Goal: Task Accomplishment & Management: Manage account settings

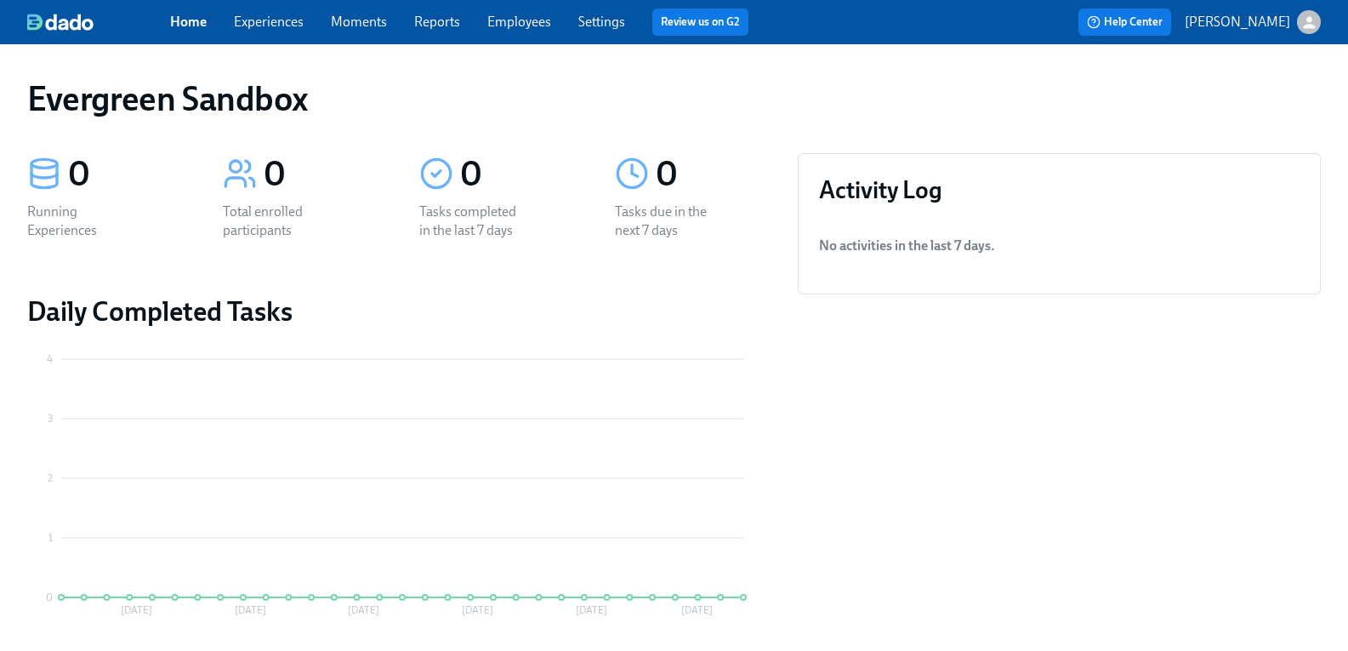
click at [1297, 22] on div "button" at bounding box center [1309, 22] width 24 height 24
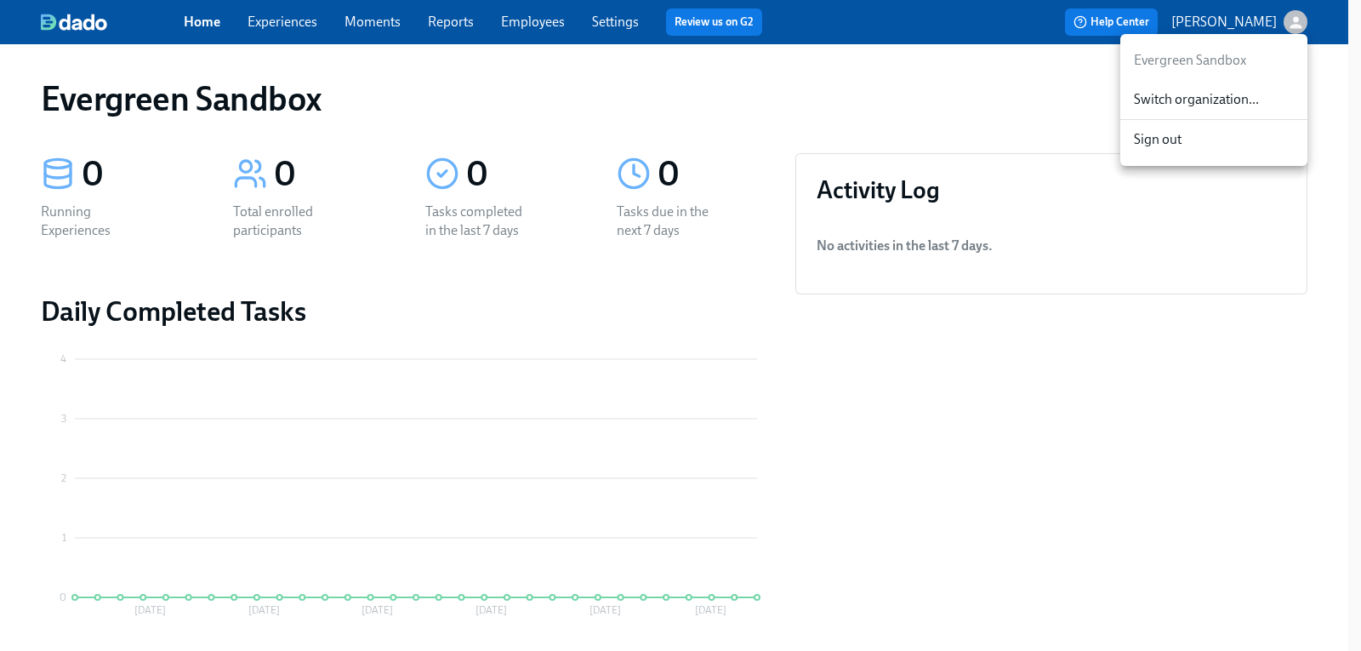
click at [1235, 100] on span "Switch organization..." at bounding box center [1214, 99] width 160 height 19
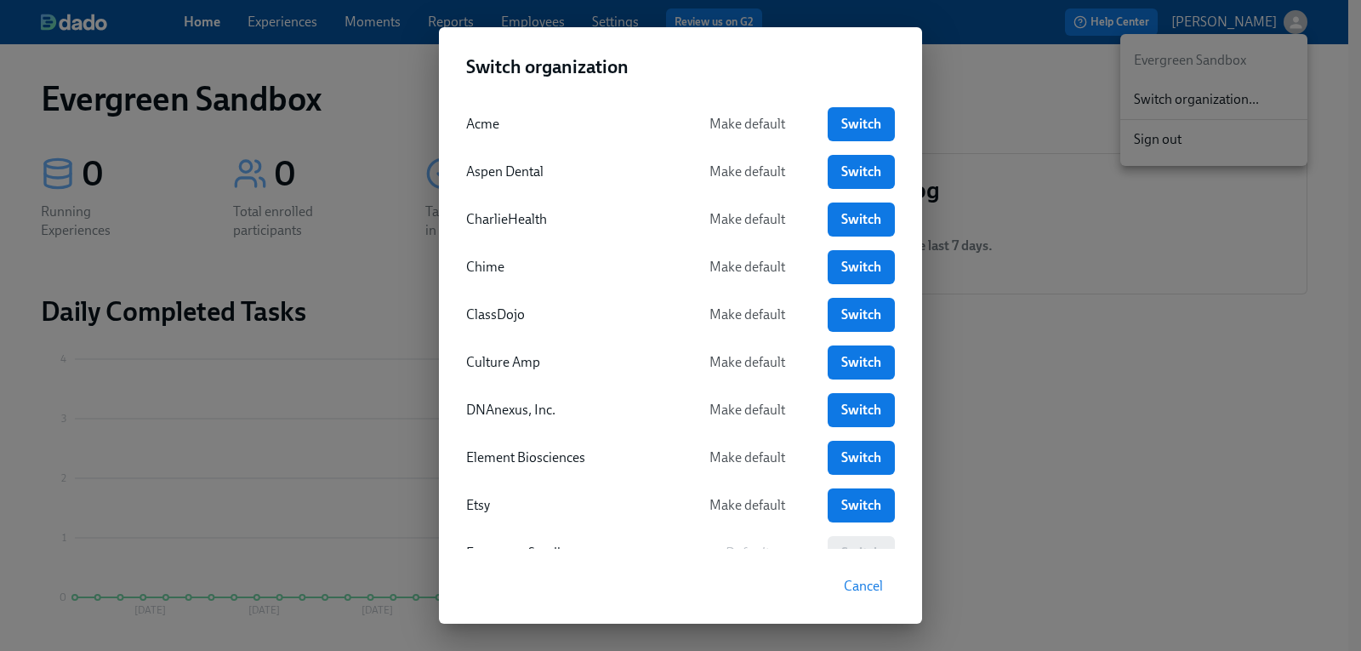
scroll to position [85, 0]
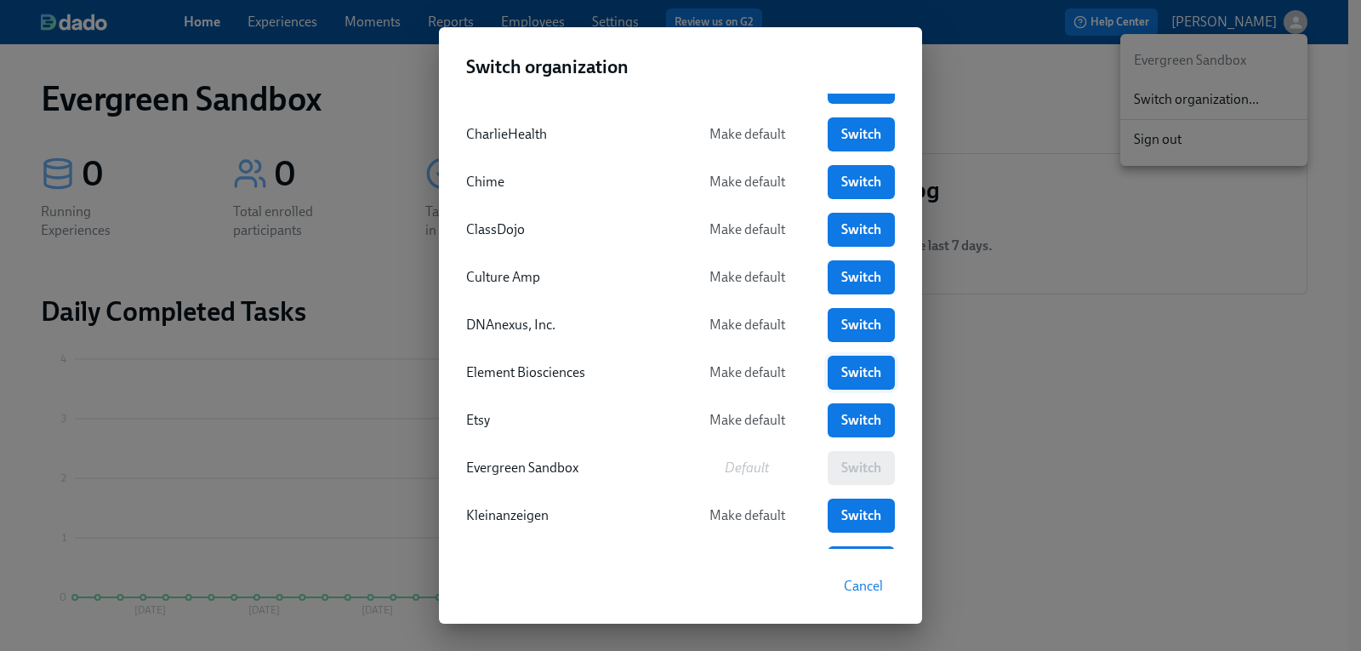
click at [855, 370] on span "Switch" at bounding box center [860, 372] width 43 height 17
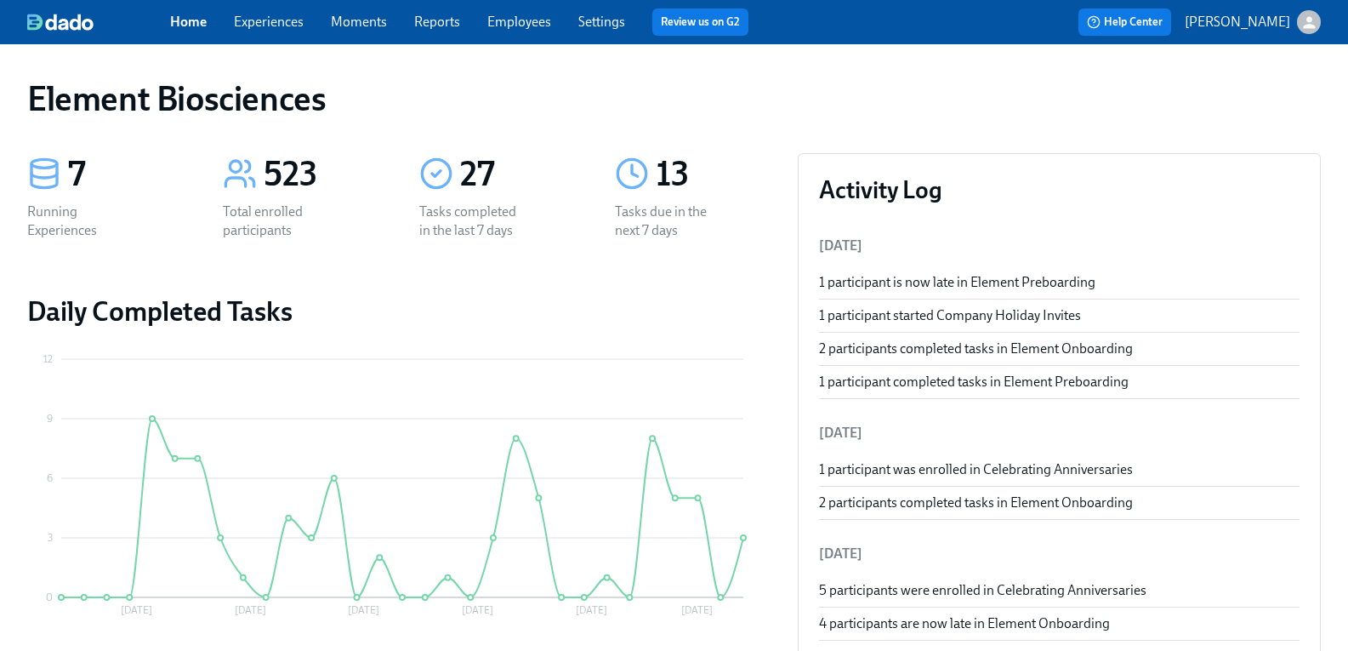
click at [531, 20] on link "Employees" at bounding box center [519, 22] width 64 height 16
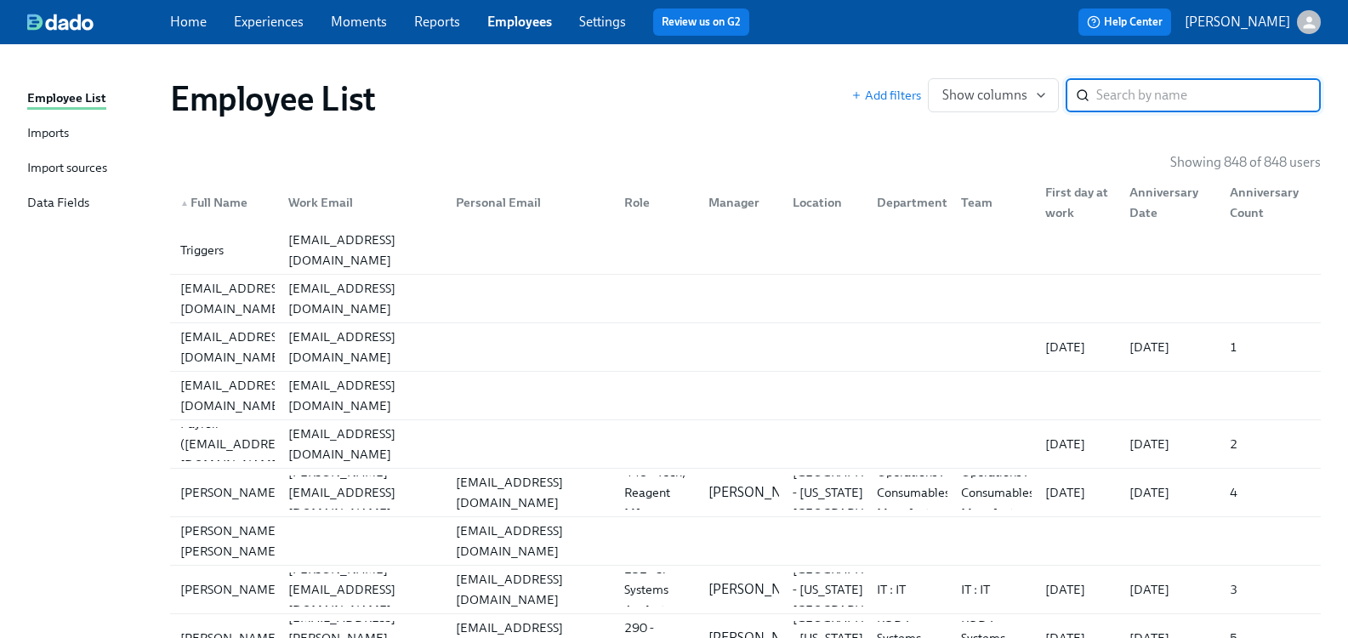
click at [63, 170] on div "Import sources" at bounding box center [67, 168] width 80 height 21
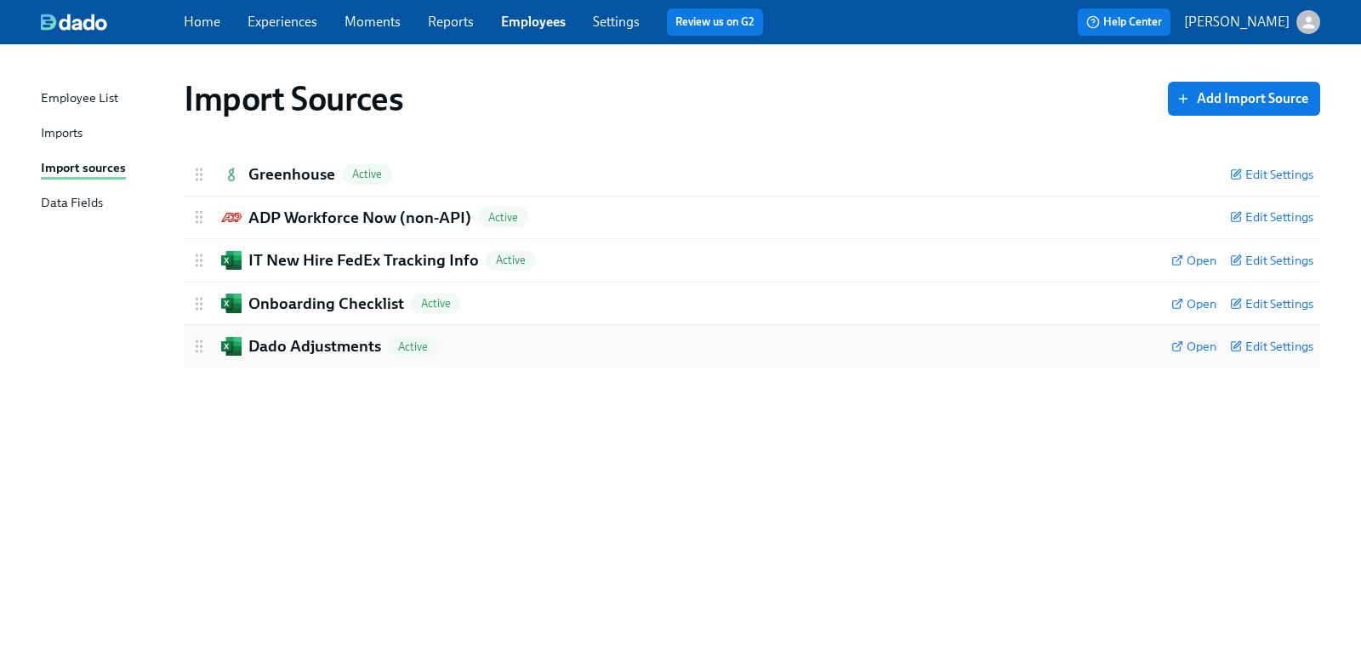
click at [309, 344] on h2 "Dado Adjustments" at bounding box center [314, 346] width 133 height 22
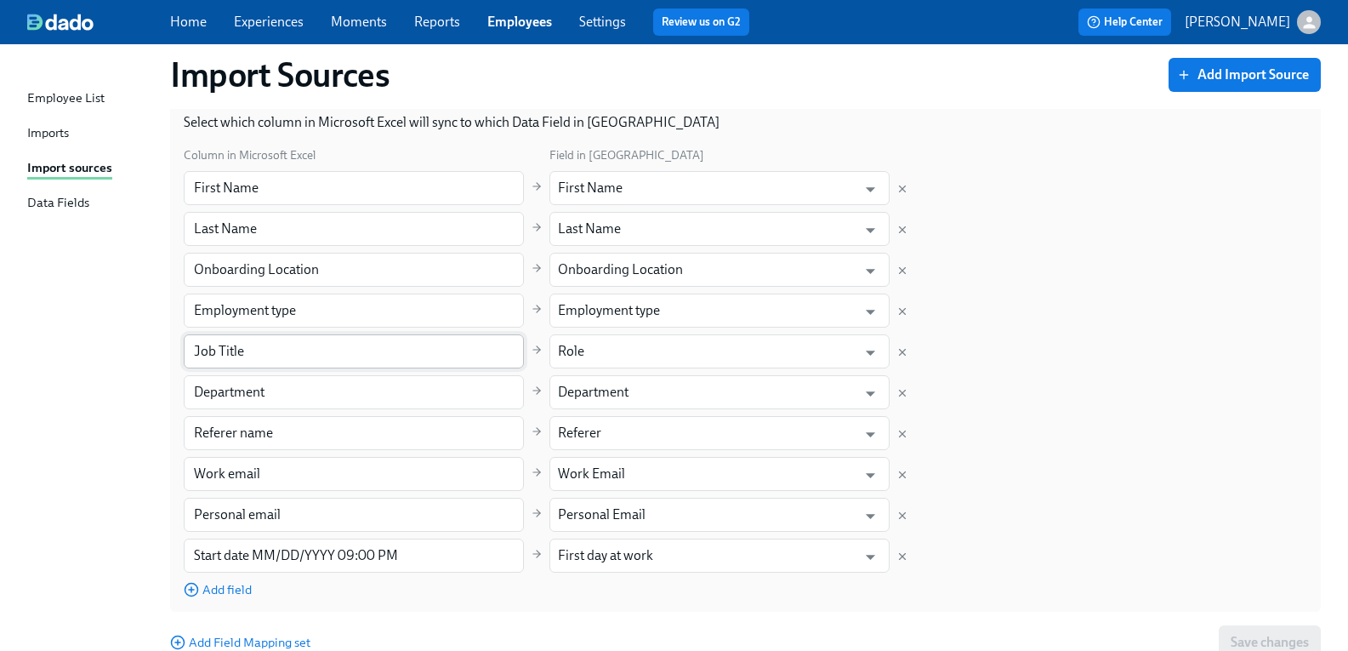
scroll to position [316, 0]
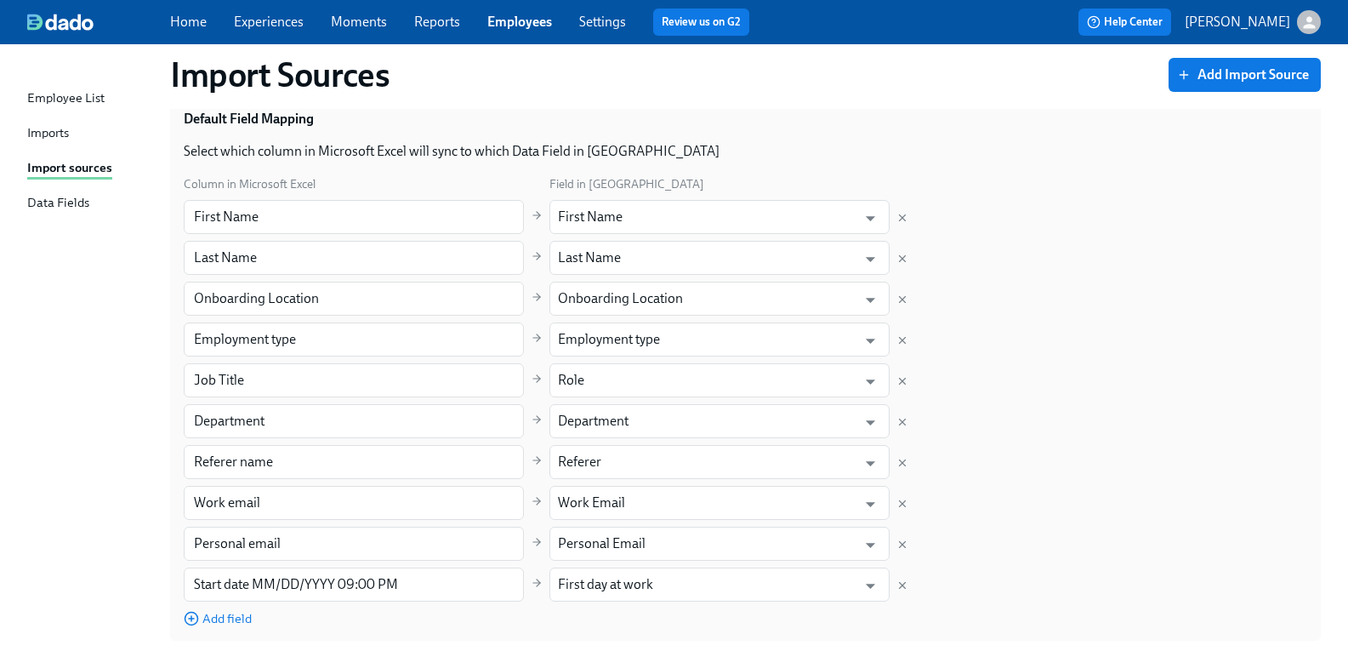
click at [540, 19] on link "Employees" at bounding box center [519, 22] width 65 height 16
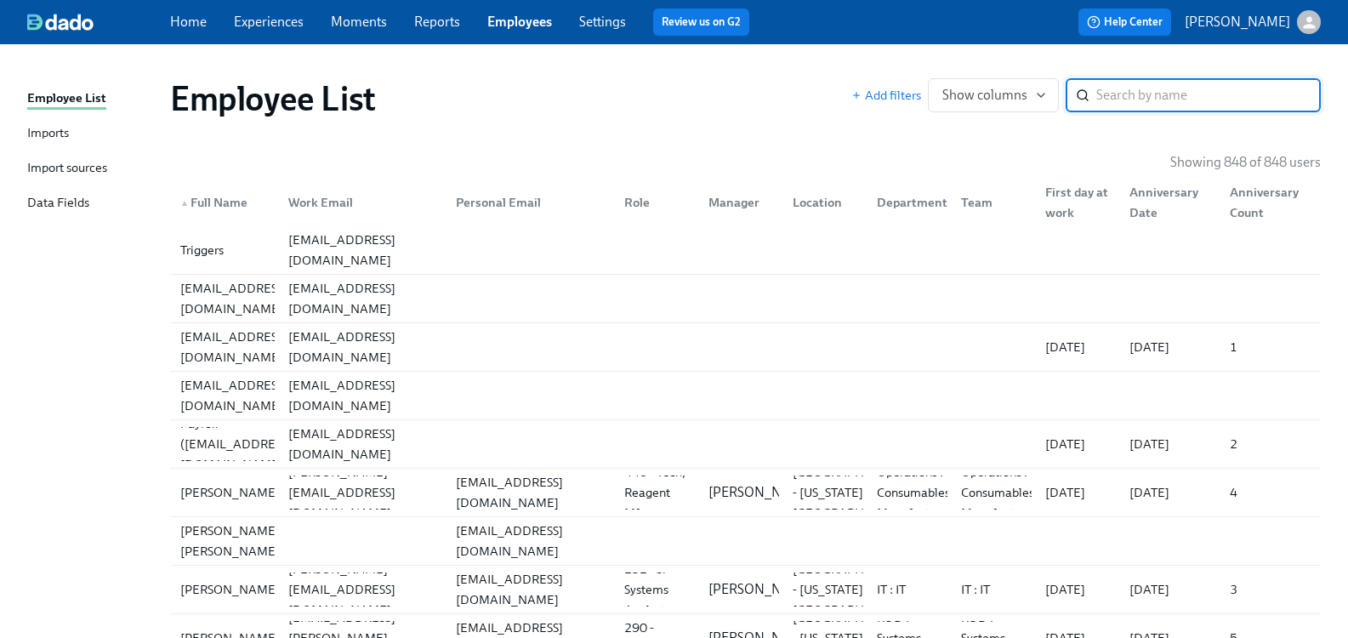
click at [1207, 97] on input "search" at bounding box center [1208, 95] width 225 height 34
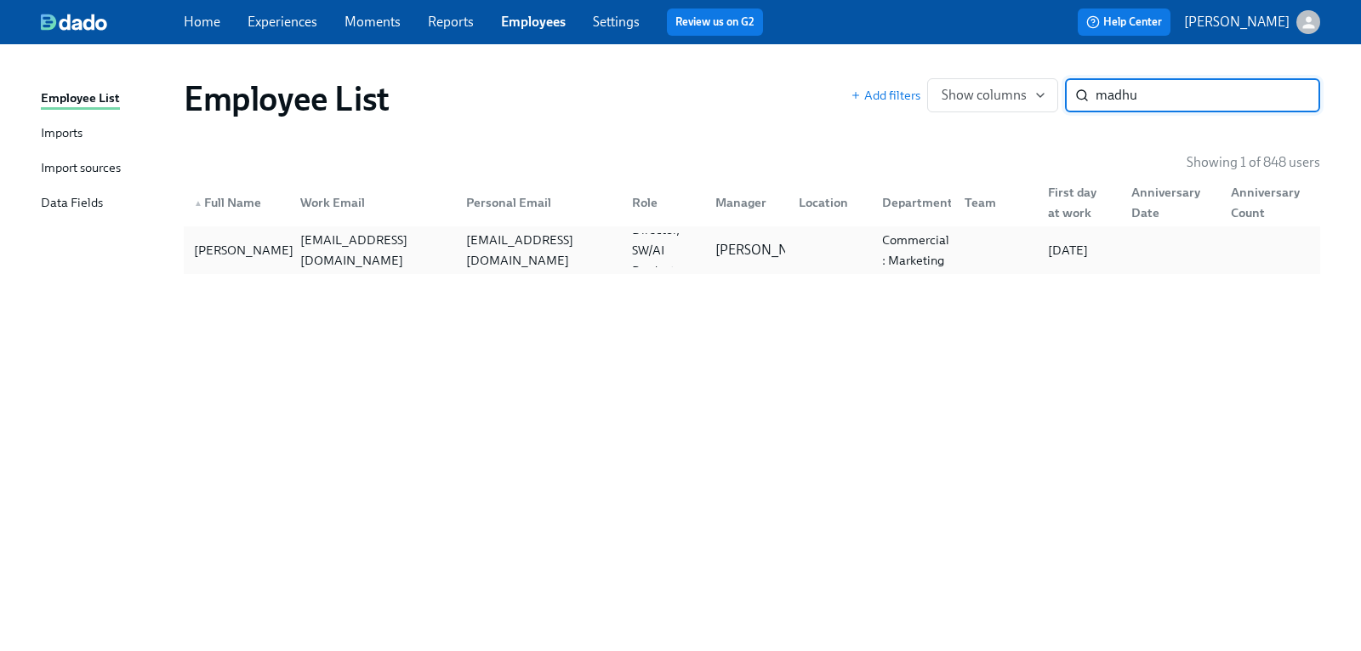
type input "madhu"
click at [212, 253] on div "[PERSON_NAME]" at bounding box center [243, 250] width 113 height 20
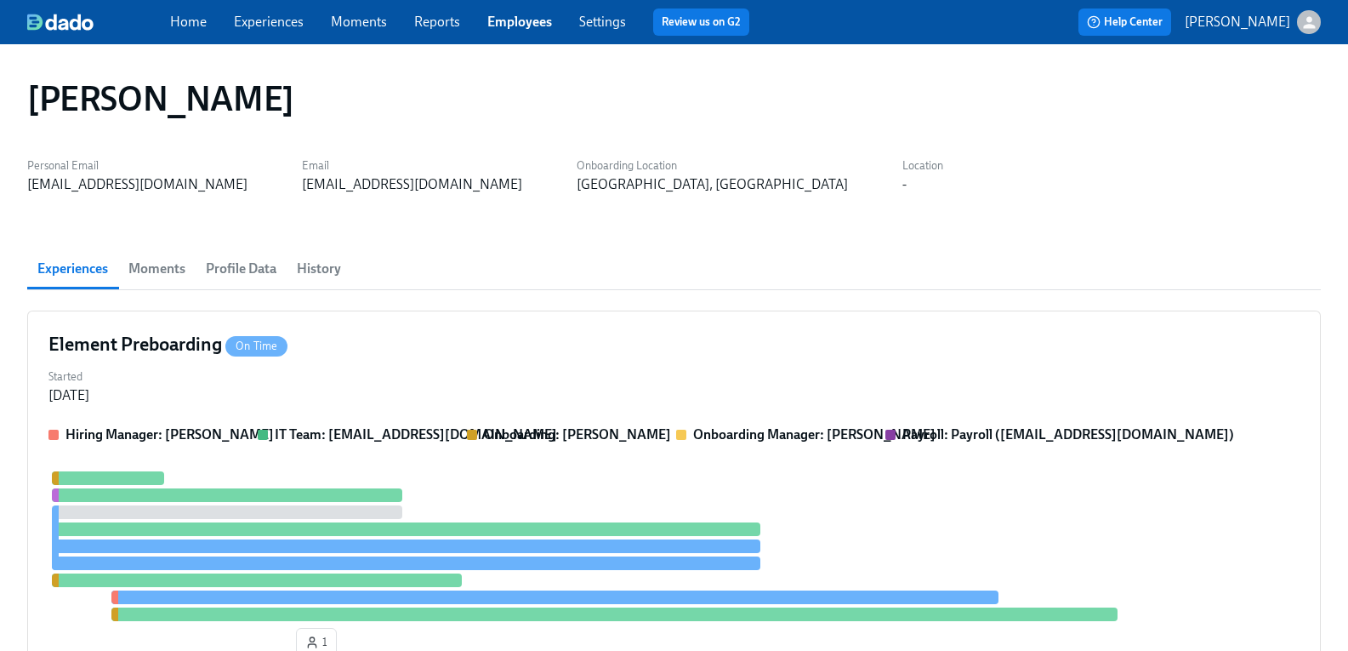
click at [330, 264] on span "History" at bounding box center [319, 269] width 44 height 24
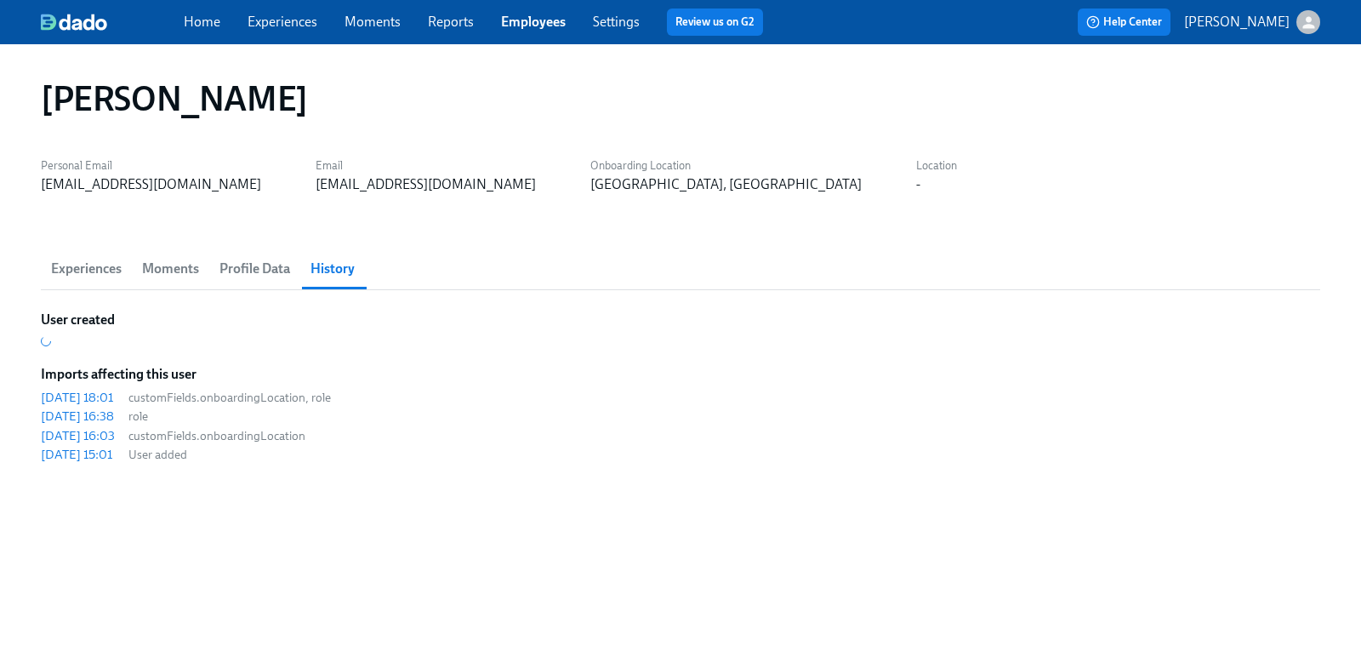
click at [266, 262] on span "Profile Data" at bounding box center [254, 269] width 71 height 24
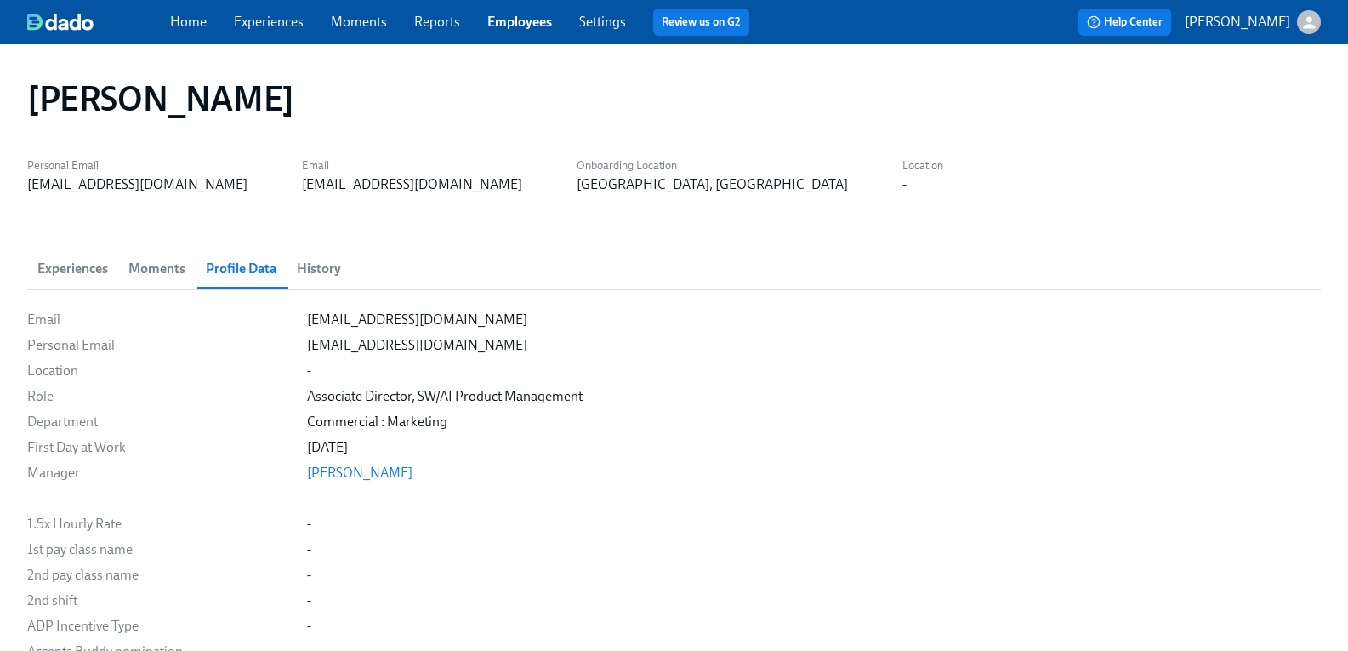
click at [341, 257] on span "History" at bounding box center [319, 269] width 44 height 24
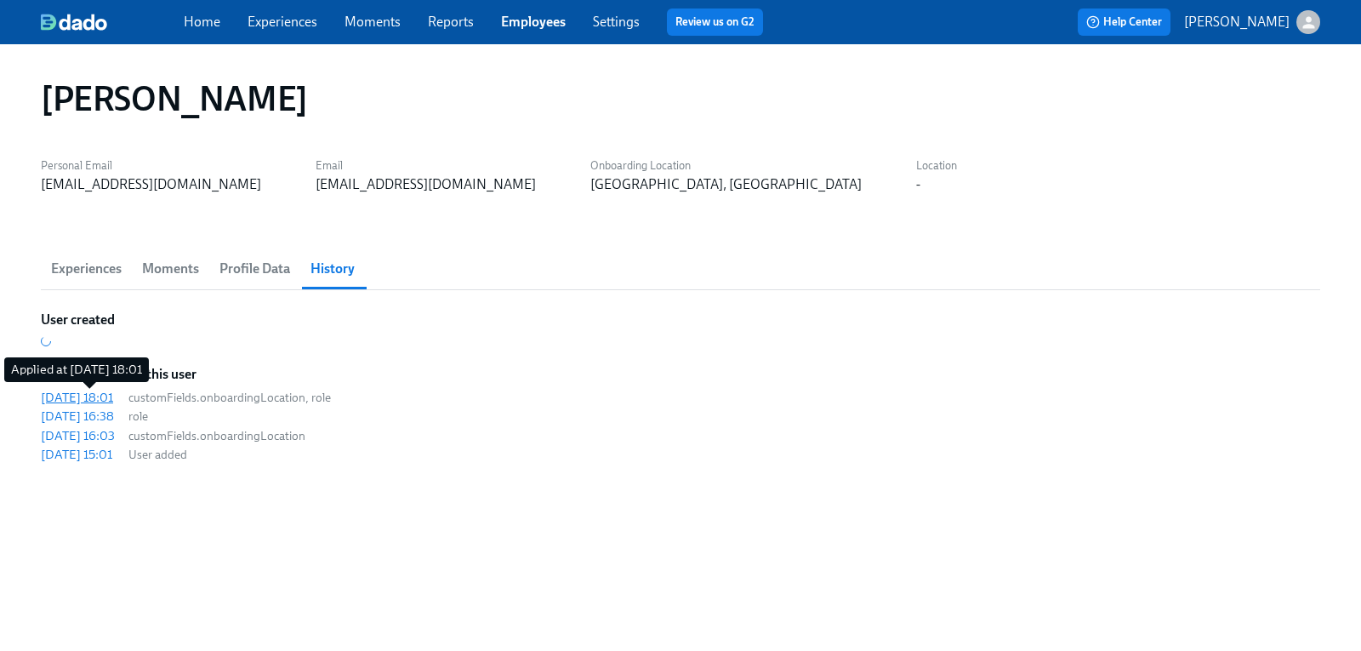
click at [103, 396] on div "[DATE] 18:01" at bounding box center [77, 397] width 72 height 17
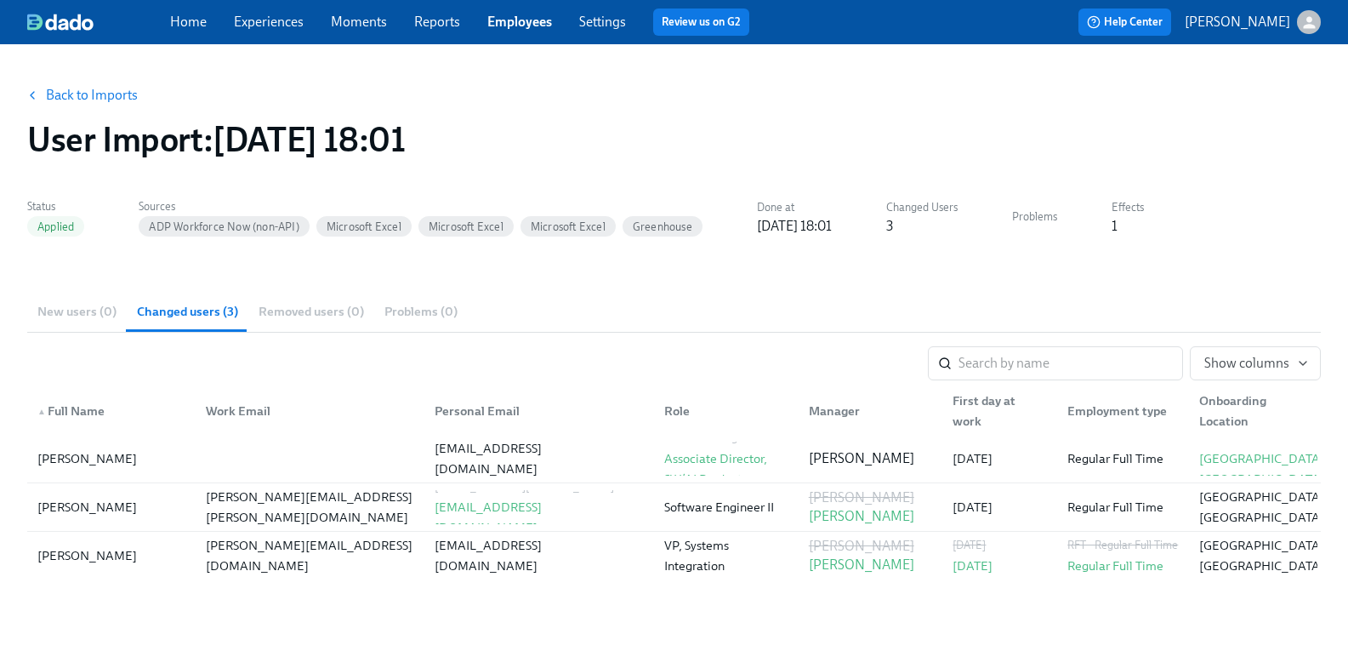
click at [102, 92] on link "Back to Imports" at bounding box center [92, 95] width 92 height 17
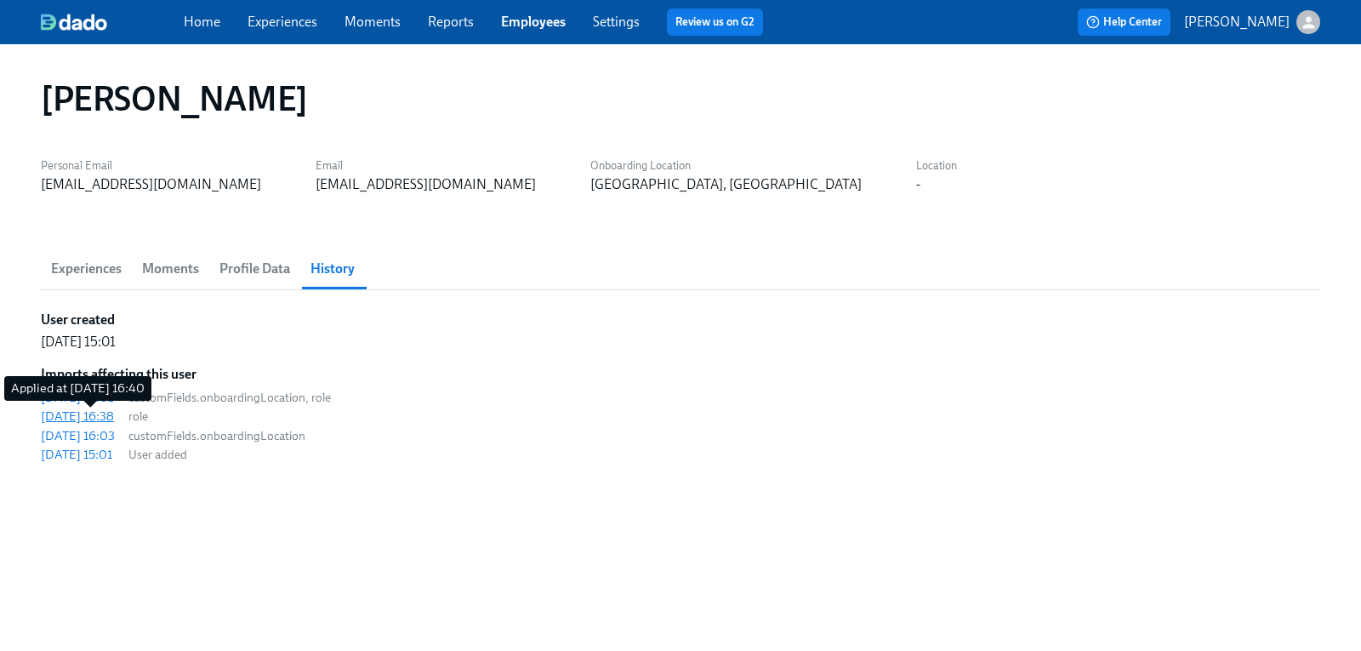
click at [109, 414] on div "[DATE] 16:38" at bounding box center [77, 415] width 73 height 17
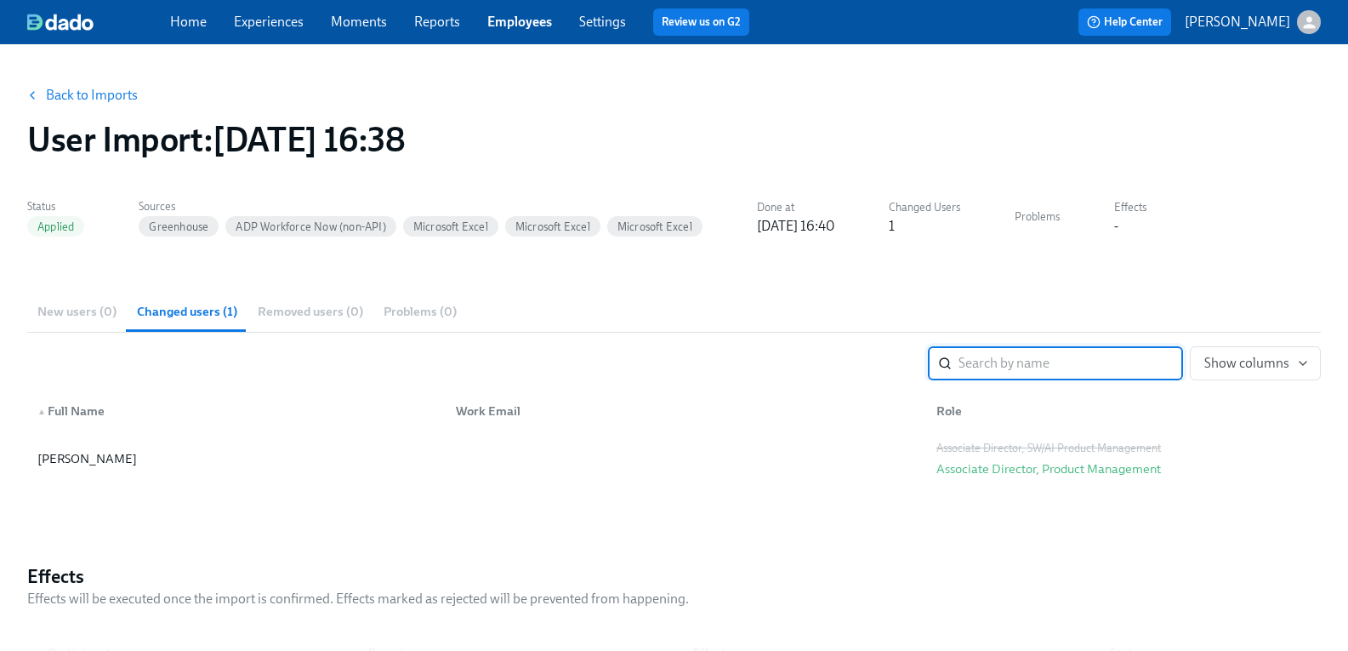
click at [137, 96] on link "Back to Imports" at bounding box center [92, 95] width 92 height 17
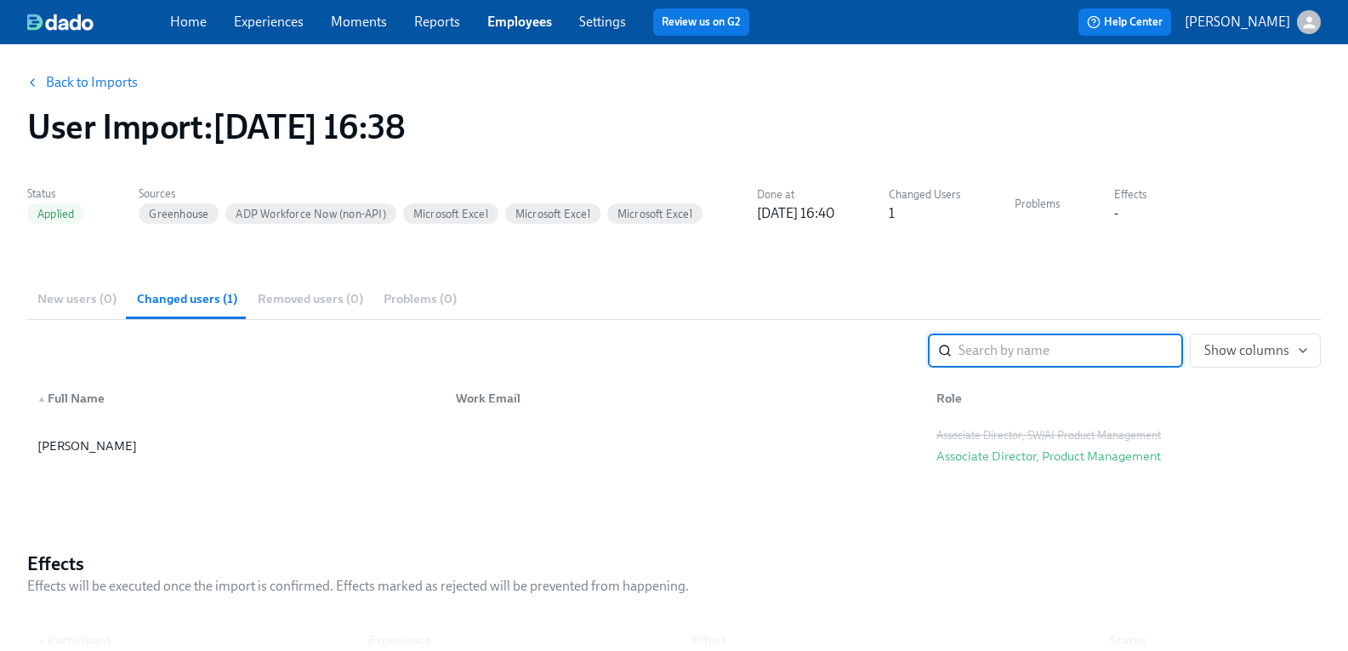
scroll to position [5, 0]
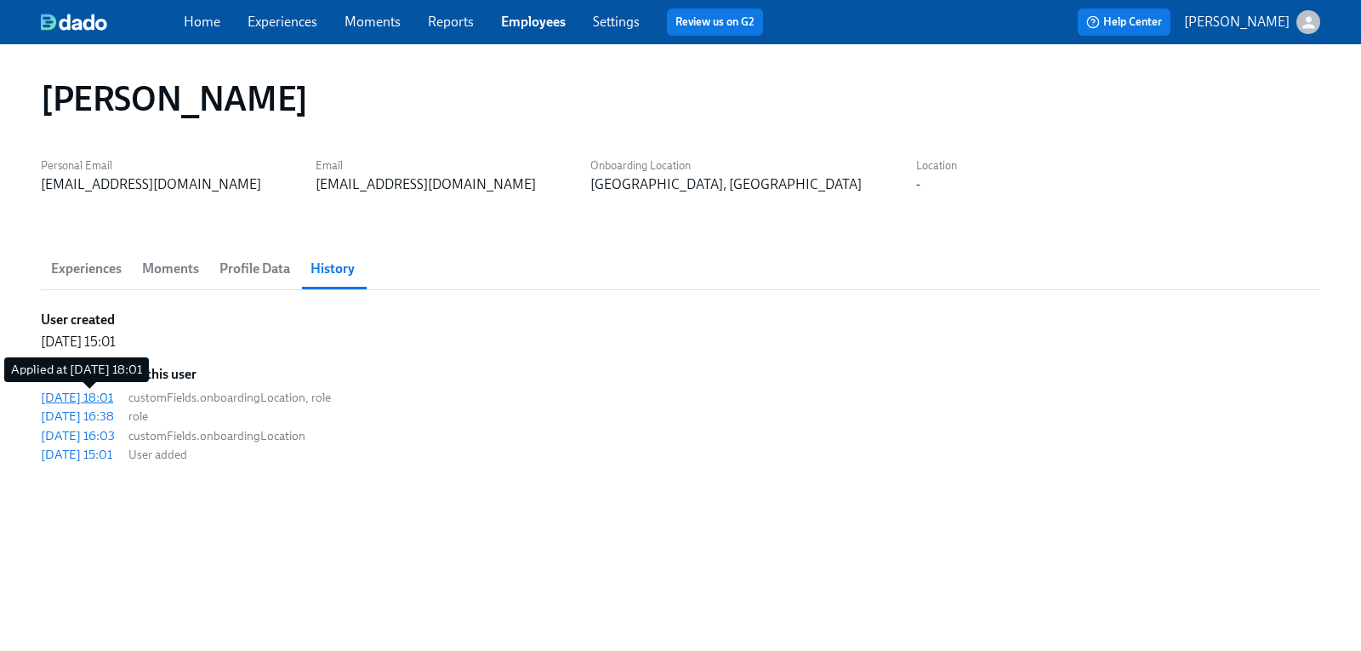
click at [77, 394] on div "[DATE] 18:01" at bounding box center [77, 397] width 72 height 17
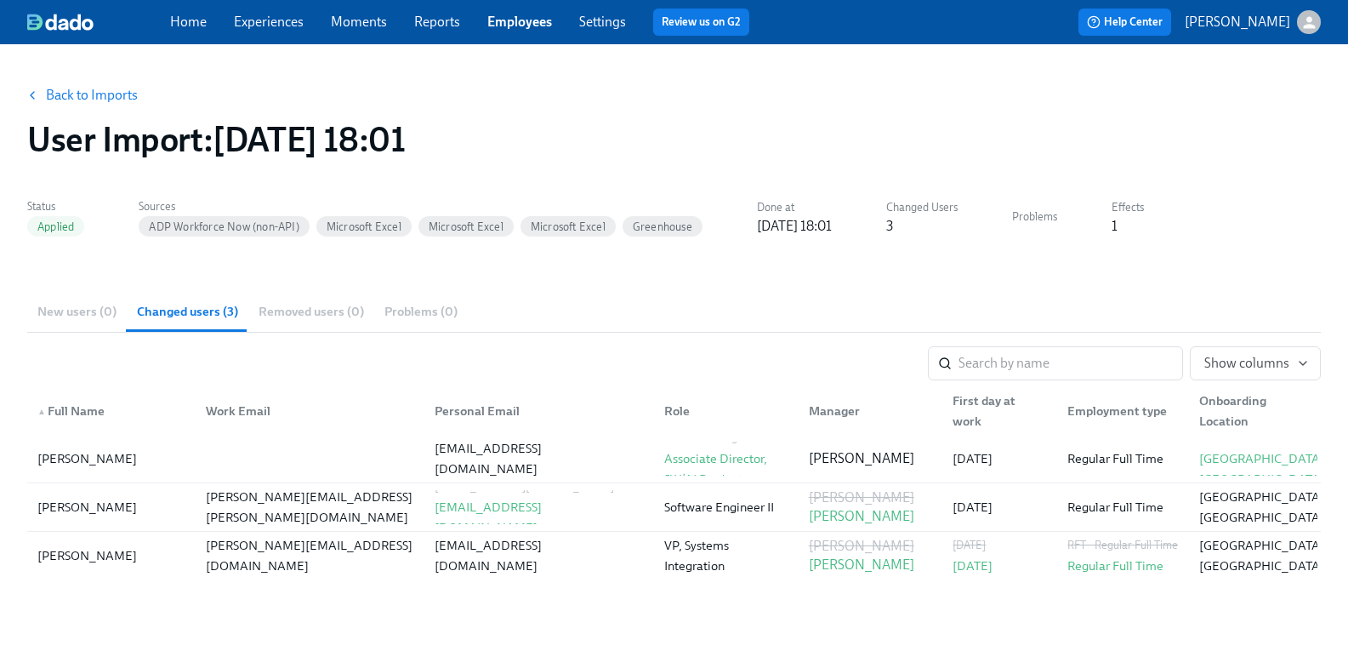
click at [104, 94] on link "Back to Imports" at bounding box center [92, 95] width 92 height 17
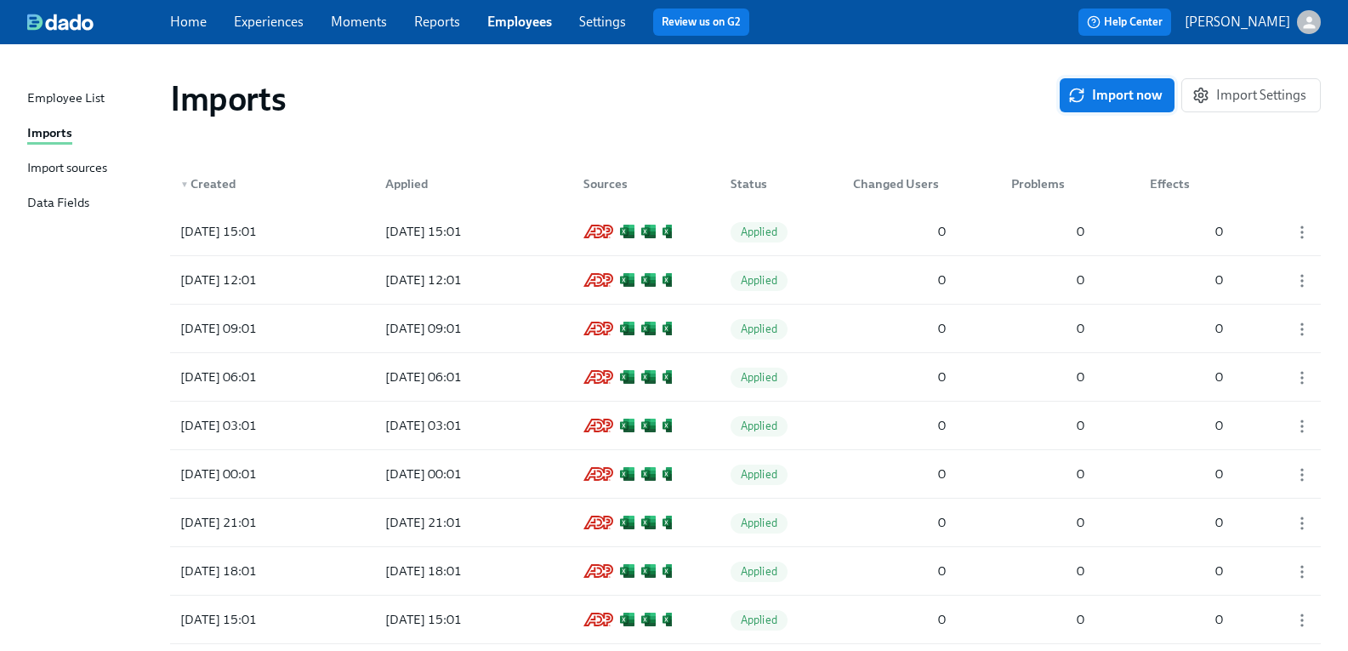
click at [1129, 94] on span "Import now" at bounding box center [1117, 95] width 91 height 17
click at [230, 229] on div "[DATE] 15:30" at bounding box center [218, 231] width 90 height 20
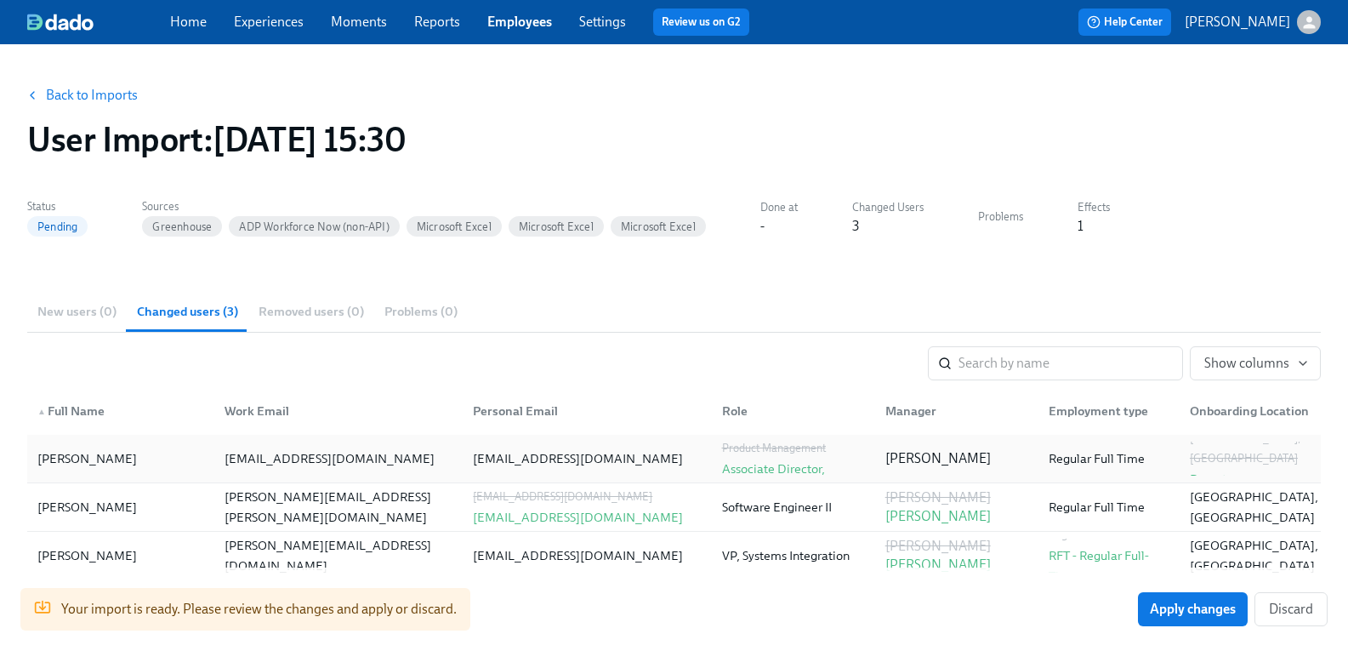
click at [83, 457] on div "[PERSON_NAME]" at bounding box center [87, 458] width 100 height 20
click at [533, 24] on link "Employees" at bounding box center [519, 22] width 65 height 16
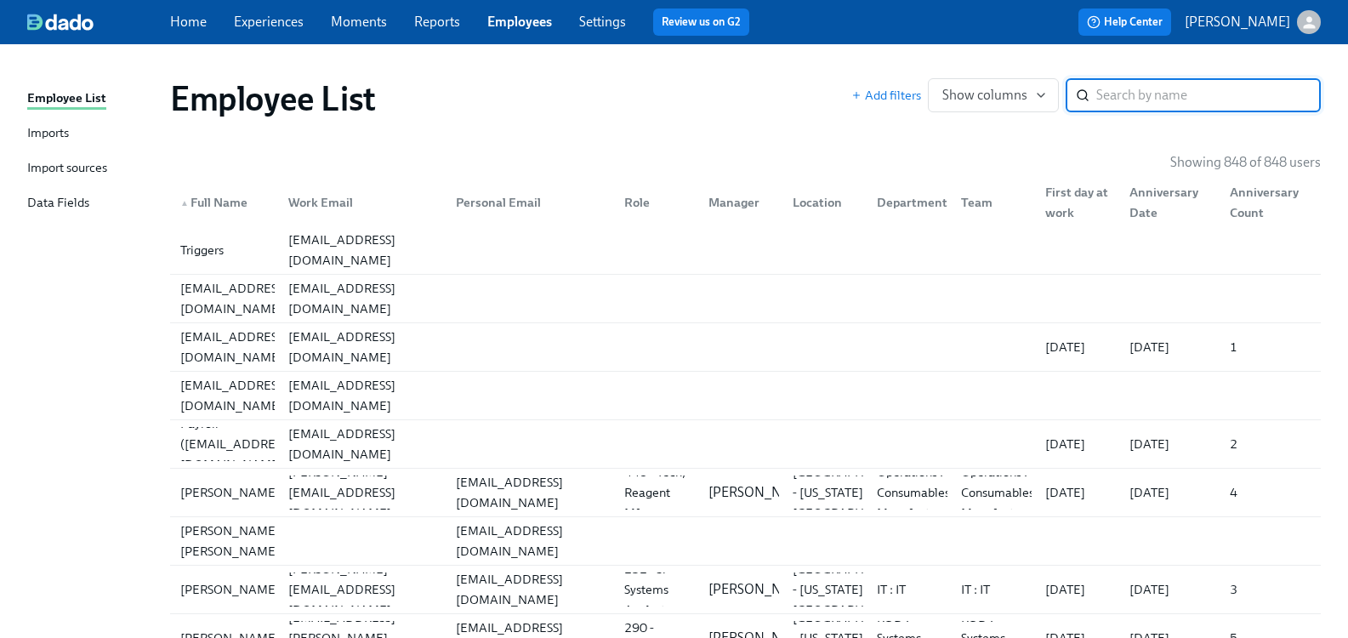
click at [1106, 90] on input "search" at bounding box center [1208, 95] width 225 height 34
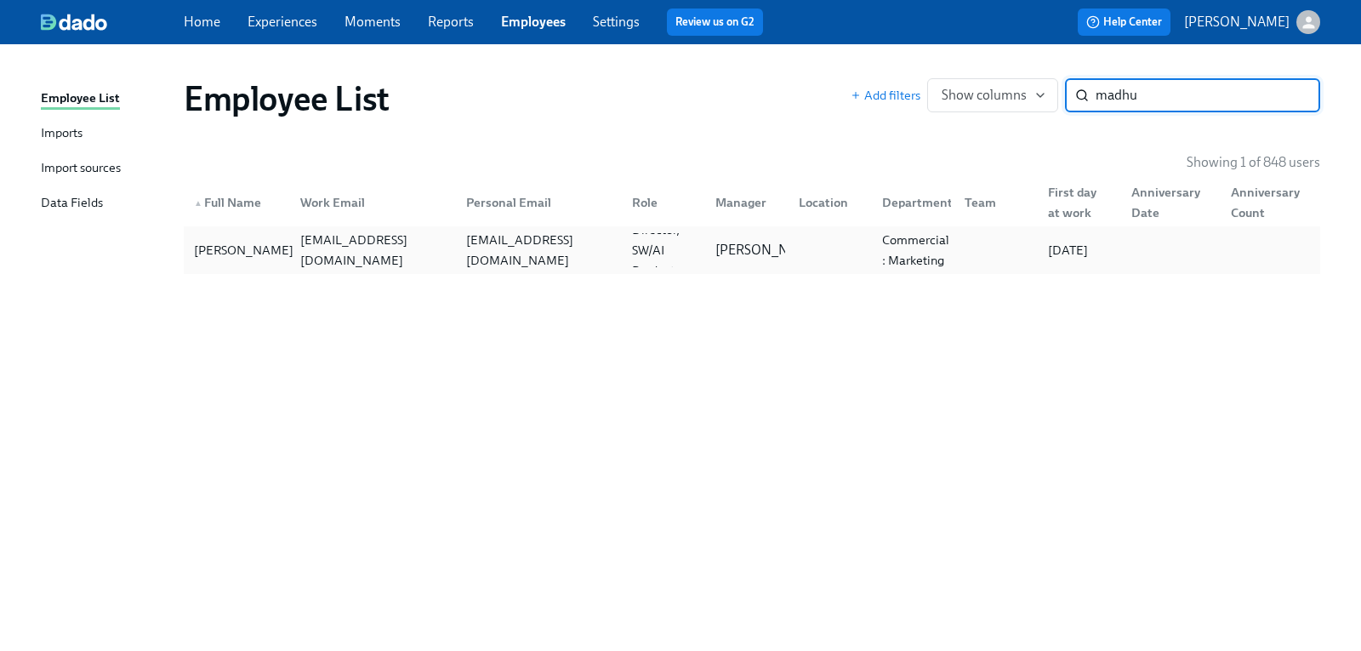
type input "madhu"
click at [228, 249] on div "[PERSON_NAME]" at bounding box center [243, 250] width 113 height 20
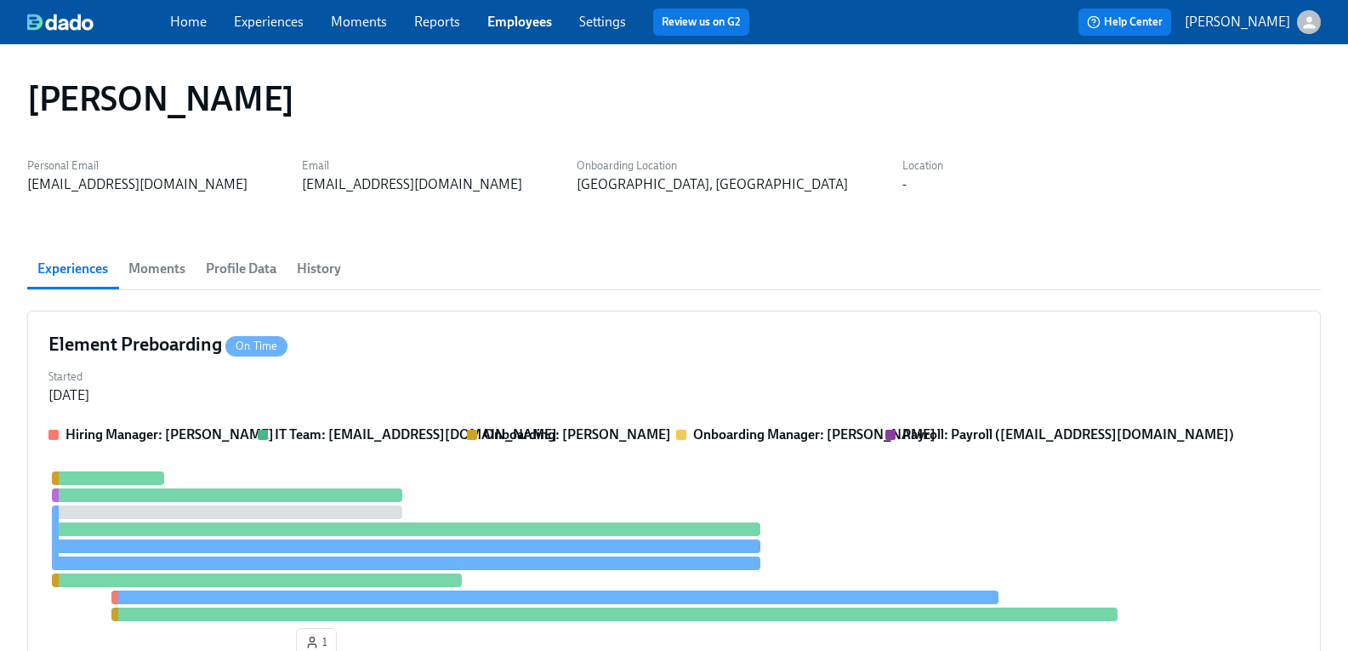
click at [266, 267] on span "Profile Data" at bounding box center [241, 269] width 71 height 24
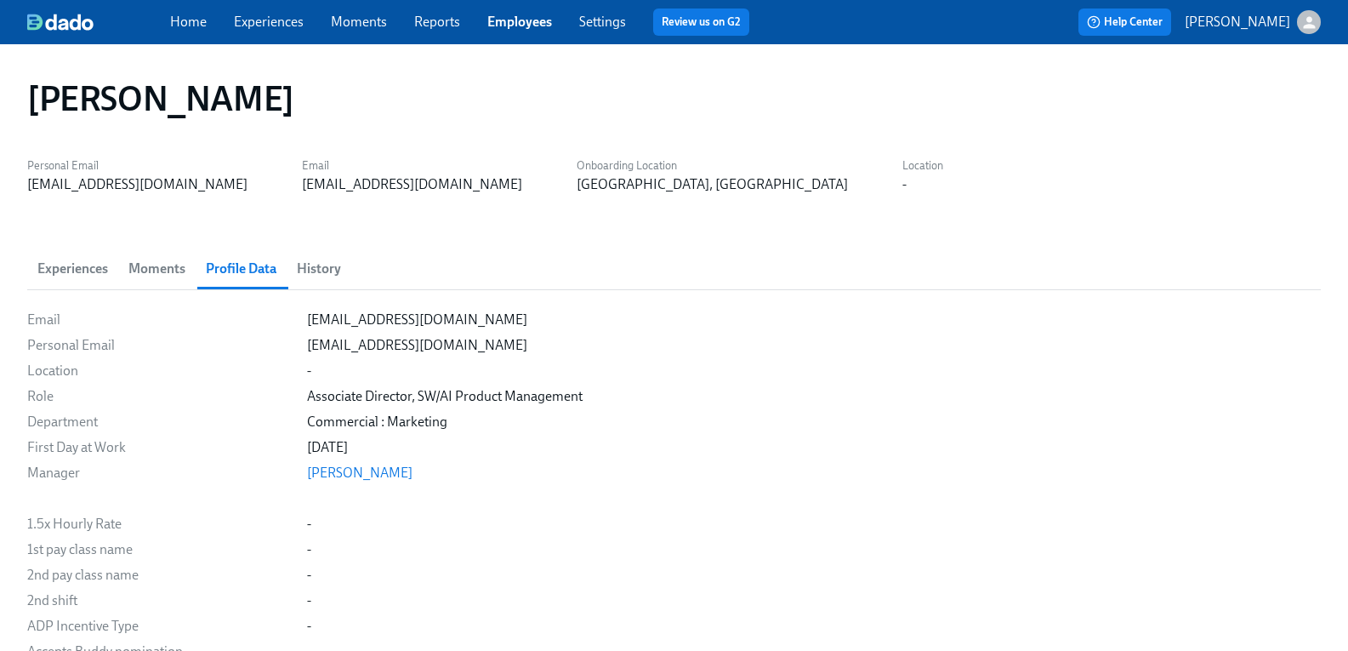
click at [341, 265] on span "History" at bounding box center [319, 269] width 44 height 24
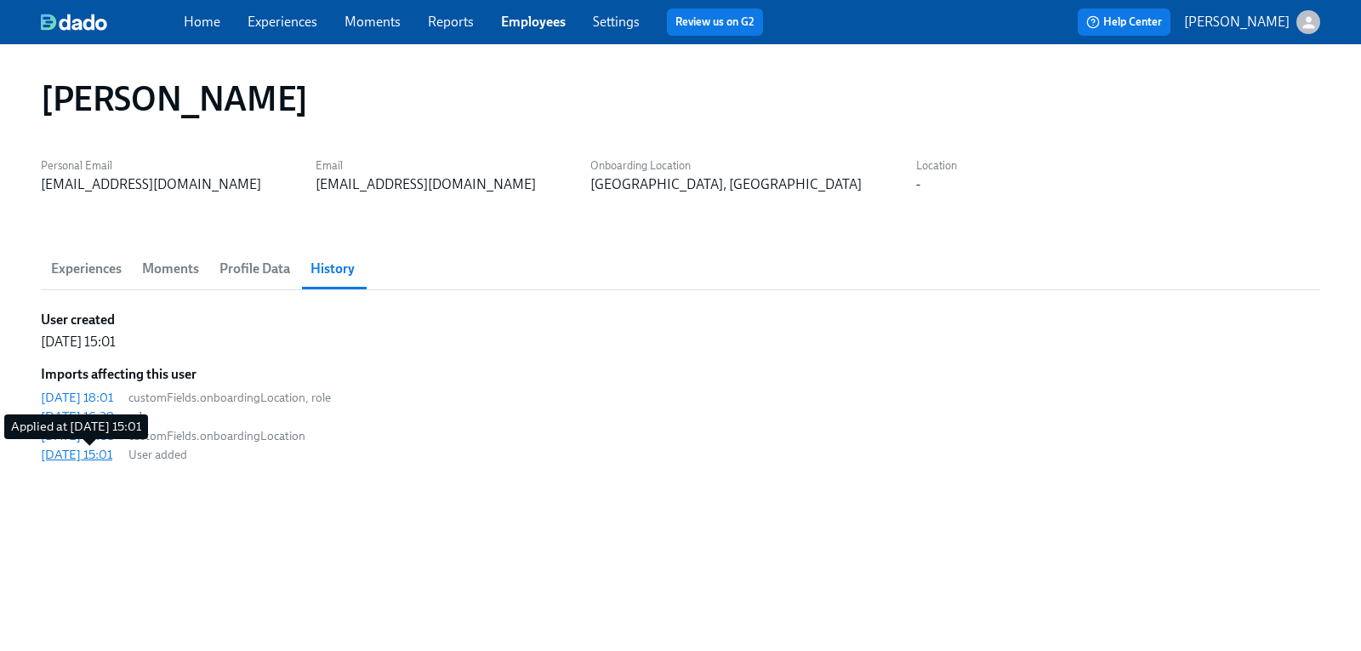
click at [97, 458] on div "[DATE] 15:01" at bounding box center [76, 454] width 71 height 17
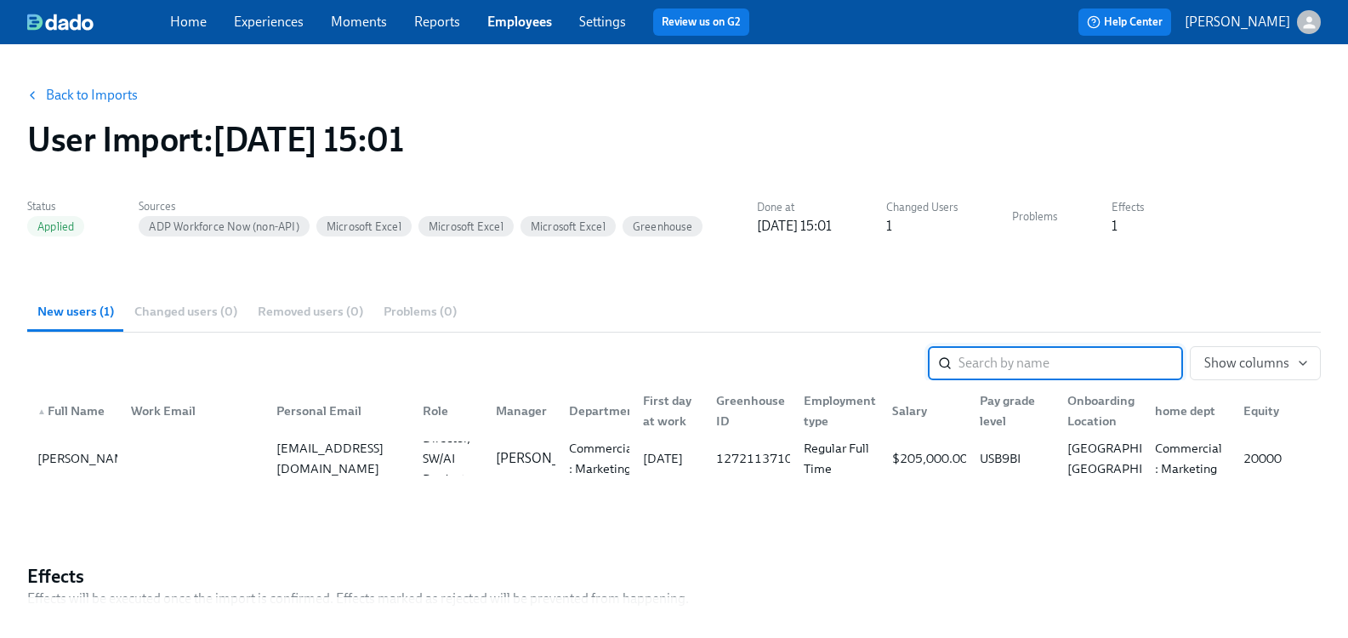
click at [104, 93] on link "Back to Imports" at bounding box center [92, 95] width 92 height 17
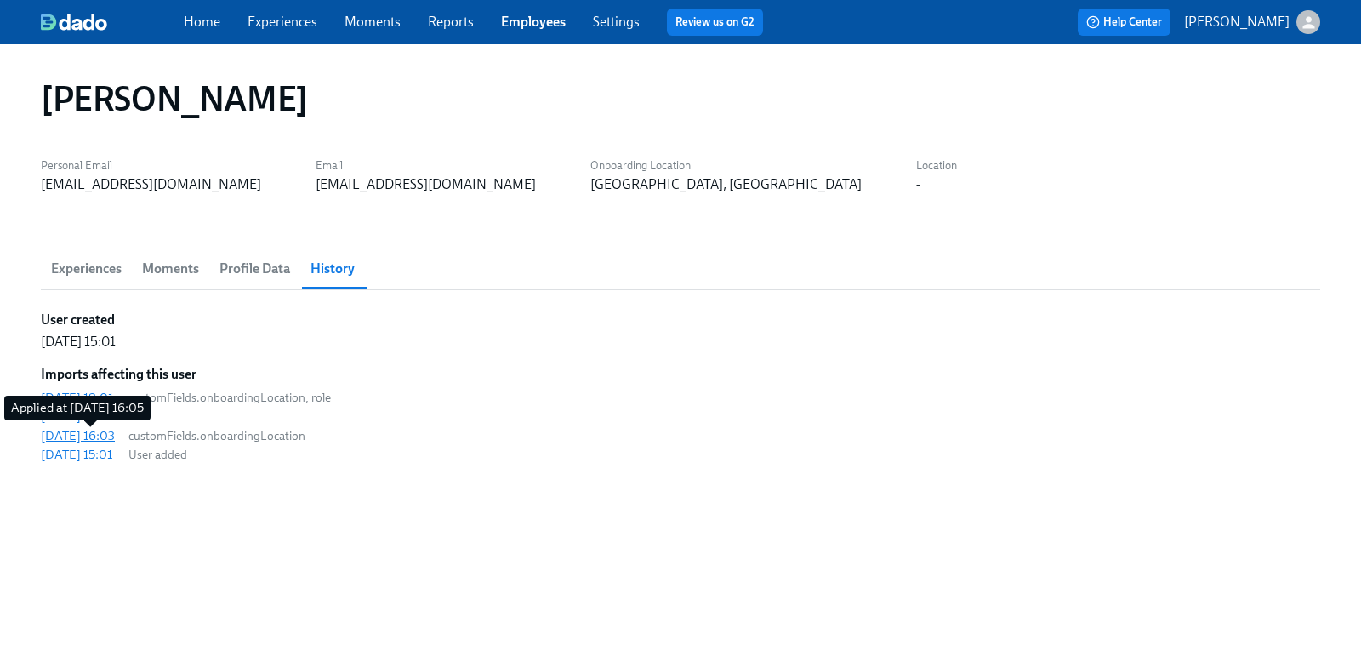
click at [101, 436] on div "[DATE] 16:03" at bounding box center [78, 435] width 74 height 17
click at [94, 396] on div "[DATE] 18:01" at bounding box center [77, 397] width 72 height 17
